Goal: Navigation & Orientation: Find specific page/section

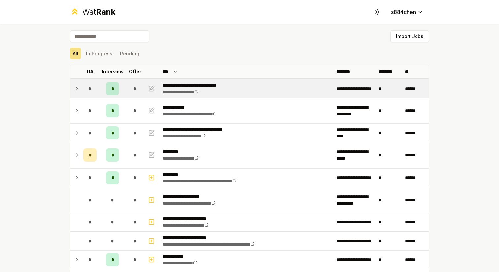
click at [79, 86] on icon at bounding box center [76, 89] width 5 height 8
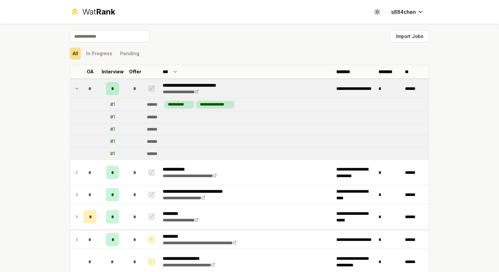
click at [86, 80] on td "*" at bounding box center [90, 88] width 18 height 18
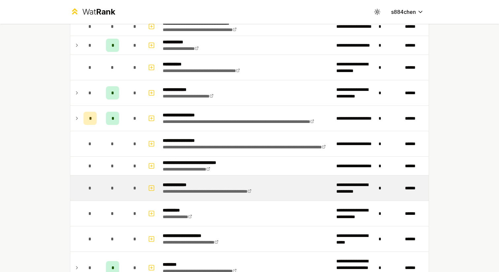
scroll to position [739, 0]
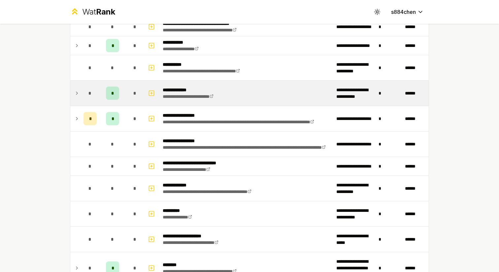
click at [90, 95] on span "*" at bounding box center [90, 93] width 3 height 7
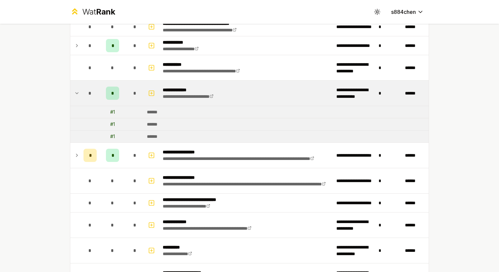
click at [90, 95] on span "*" at bounding box center [90, 93] width 3 height 7
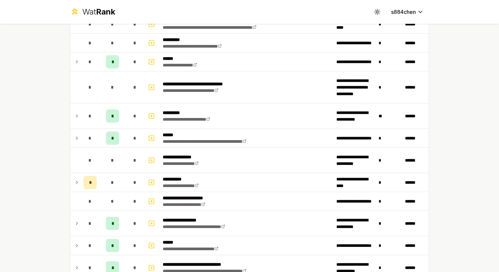
scroll to position [431, 0]
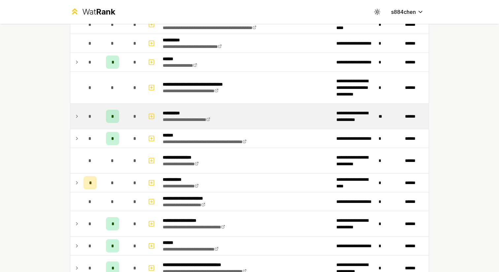
click at [97, 120] on td "*" at bounding box center [90, 116] width 18 height 25
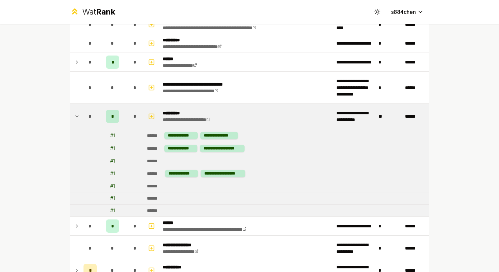
click at [95, 119] on div "*" at bounding box center [90, 116] width 13 height 13
